Goal: Use online tool/utility: Utilize a website feature to perform a specific function

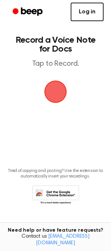
click at [90, 10] on link "Log in" at bounding box center [87, 12] width 33 height 19
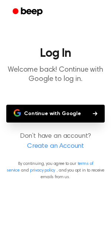
click at [66, 120] on button "Continue with Google" at bounding box center [55, 114] width 99 height 18
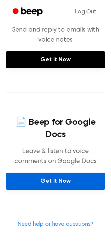
scroll to position [243, 0]
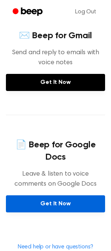
click at [42, 195] on link "Get It Now" at bounding box center [55, 203] width 99 height 17
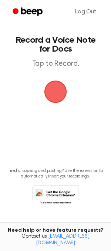
click at [48, 99] on span "button" at bounding box center [55, 91] width 21 height 21
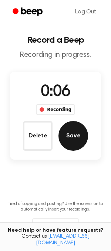
click at [74, 136] on button "Save" at bounding box center [74, 136] width 30 height 30
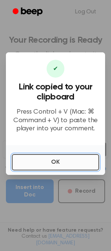
click at [43, 159] on button "OK" at bounding box center [55, 162] width 87 height 16
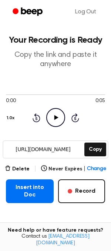
click at [59, 117] on icon "Play Audio" at bounding box center [55, 117] width 19 height 19
